Goal: Task Accomplishment & Management: Use online tool/utility

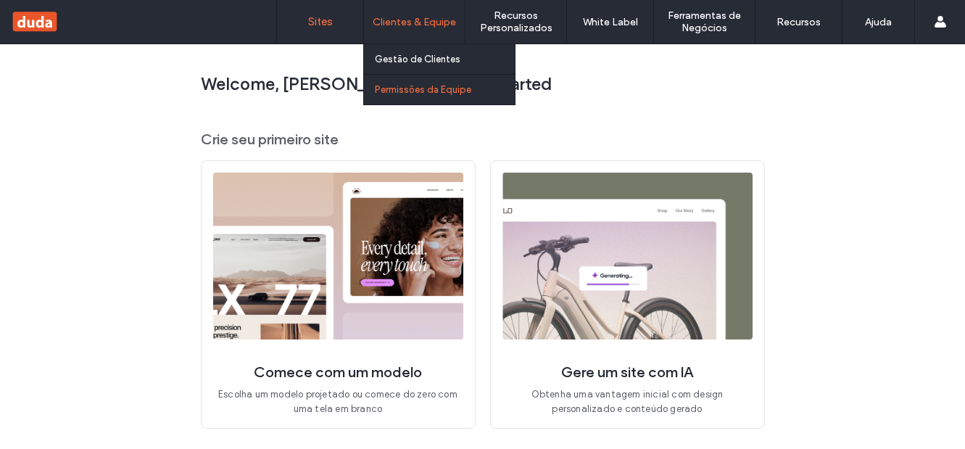
click at [418, 81] on link "Permissões da Equipe" at bounding box center [445, 90] width 140 height 30
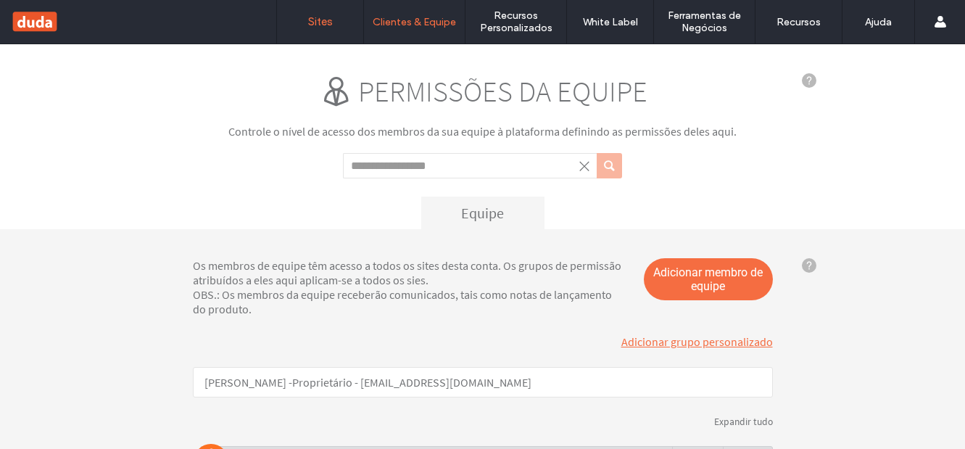
click at [323, 28] on label "Sites" at bounding box center [320, 21] width 25 height 13
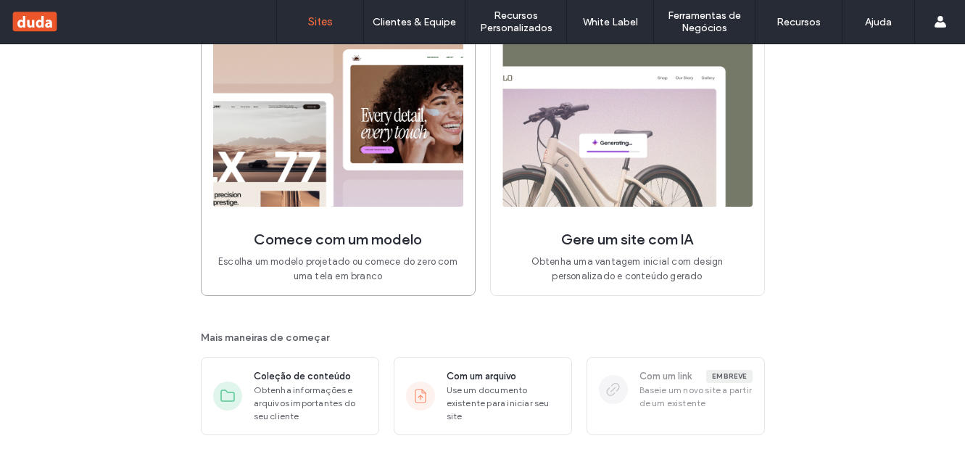
scroll to position [154, 0]
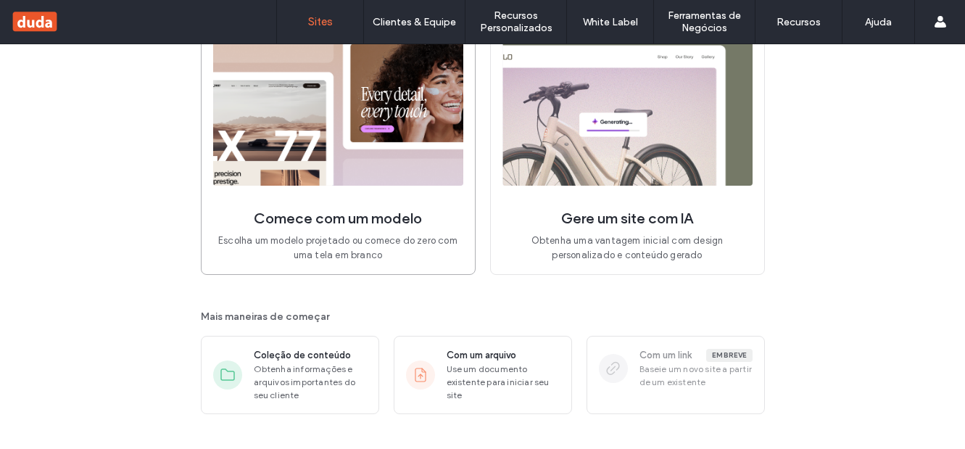
click at [382, 168] on img at bounding box center [338, 102] width 250 height 167
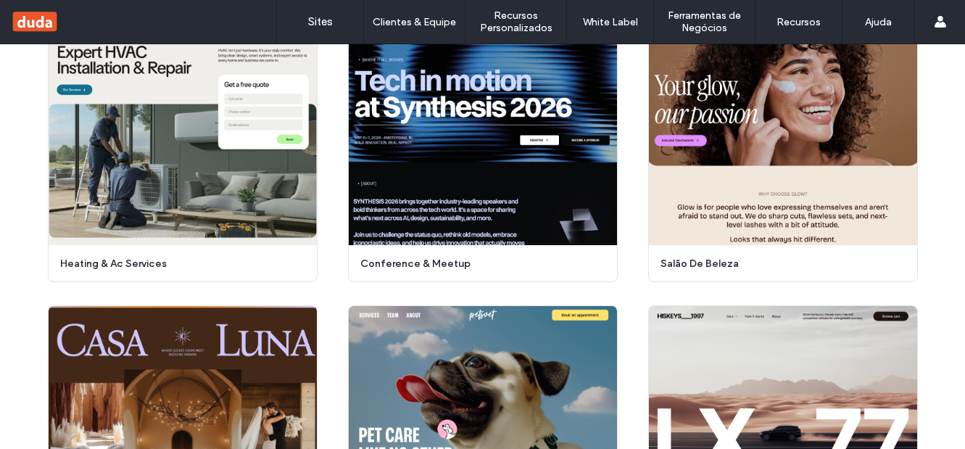
scroll to position [184, 0]
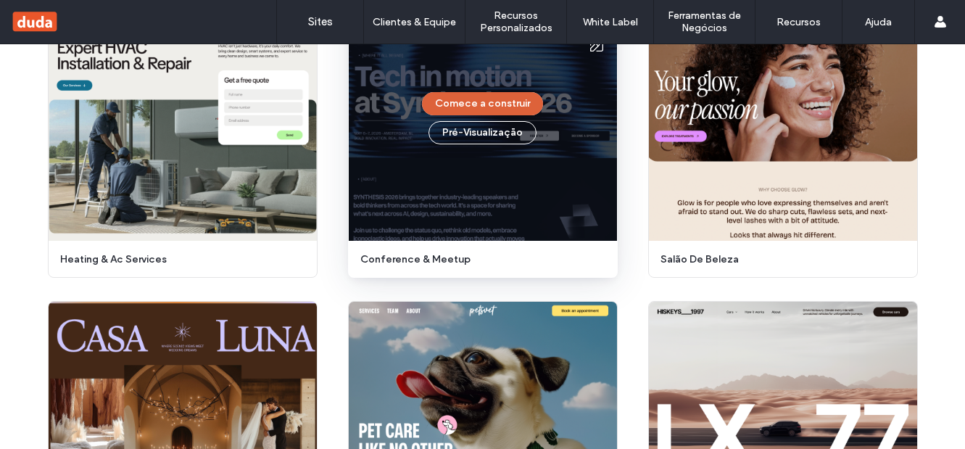
click at [480, 104] on button "Comece a construir" at bounding box center [482, 103] width 121 height 23
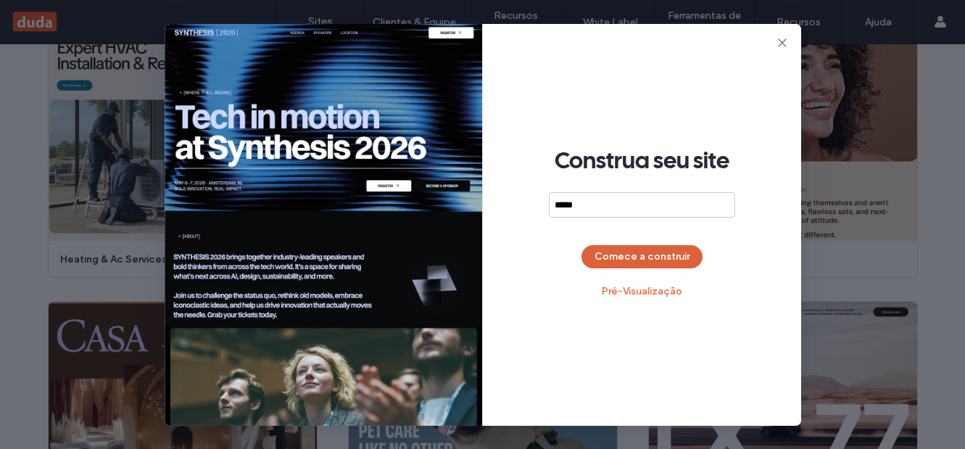
type input "*****"
click at [633, 252] on button "Comece a construir" at bounding box center [642, 256] width 121 height 23
